Goal: Task Accomplishment & Management: Use online tool/utility

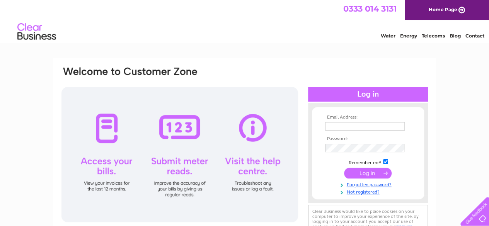
click at [334, 121] on td at bounding box center [368, 126] width 90 height 12
click at [336, 125] on input "text" at bounding box center [365, 126] width 80 height 9
type input "jraffan@aol.com"
click at [313, 151] on form "Email Address: jraffan@aol.com Password:" at bounding box center [368, 155] width 112 height 80
click at [375, 173] on input "submit" at bounding box center [368, 173] width 48 height 11
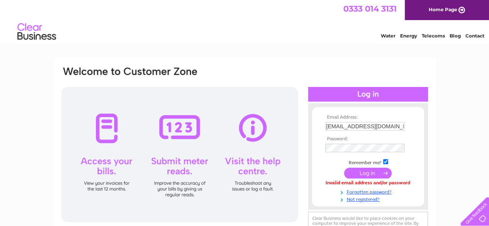
drag, startPoint x: 335, startPoint y: 153, endPoint x: 306, endPoint y: 56, distance: 101.7
click at [306, 45] on html "0333 014 3131 Home Page Water Energy Telecoms Blog Contact" at bounding box center [244, 22] width 489 height 45
click at [373, 175] on input "submit" at bounding box center [368, 173] width 48 height 11
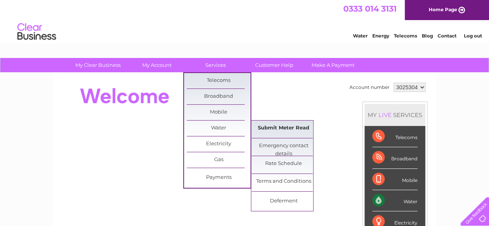
click at [267, 127] on link "Submit Meter Read" at bounding box center [284, 128] width 64 height 15
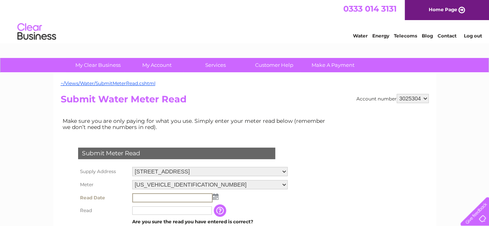
click at [138, 198] on input "text" at bounding box center [172, 197] width 80 height 9
click at [216, 196] on img at bounding box center [215, 196] width 6 height 6
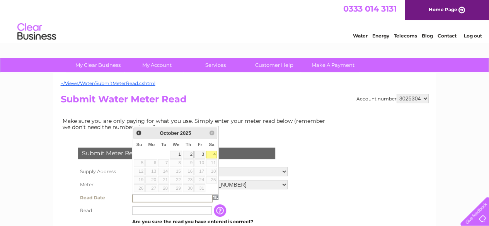
click at [212, 157] on link "4" at bounding box center [211, 155] width 11 height 8
type input "2025/10/04"
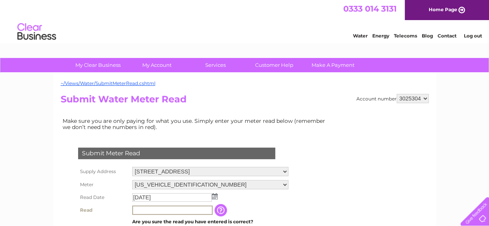
click at [136, 212] on input "text" at bounding box center [172, 210] width 80 height 9
type input "216"
drag, startPoint x: 490, startPoint y: 91, endPoint x: 322, endPoint y: 89, distance: 168.1
click at [322, 89] on div "~/Views/Water/SubmitMeterRead.cshtml Account number 3025304 Submit Water Meter …" at bounding box center [244, 229] width 383 height 313
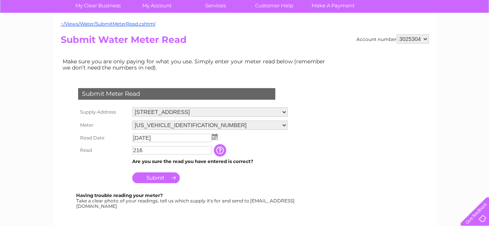
scroll to position [61, 0]
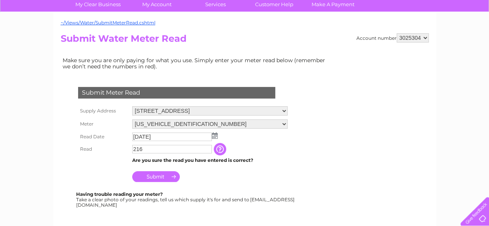
click at [160, 176] on input "Submit" at bounding box center [156, 176] width 48 height 11
